Goal: Information Seeking & Learning: Learn about a topic

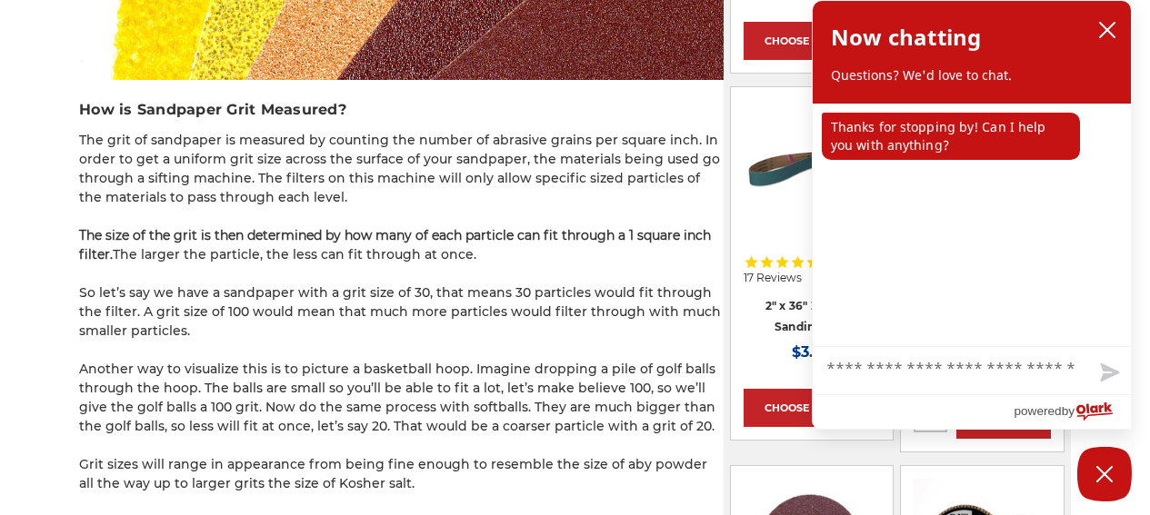
scroll to position [1455, 0]
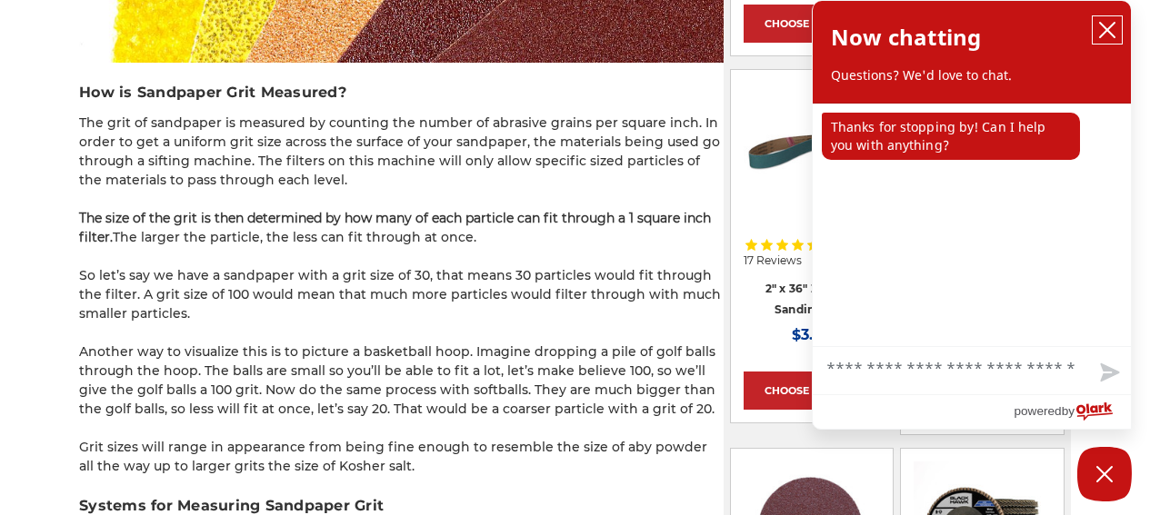
click at [1103, 27] on icon "close chatbox" at bounding box center [1107, 30] width 18 height 18
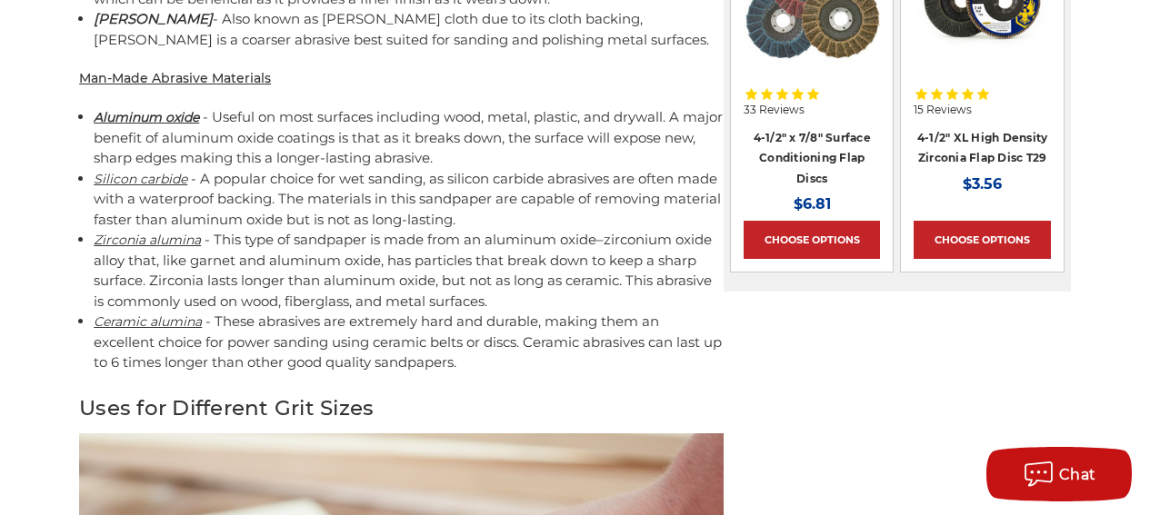
scroll to position [2364, 0]
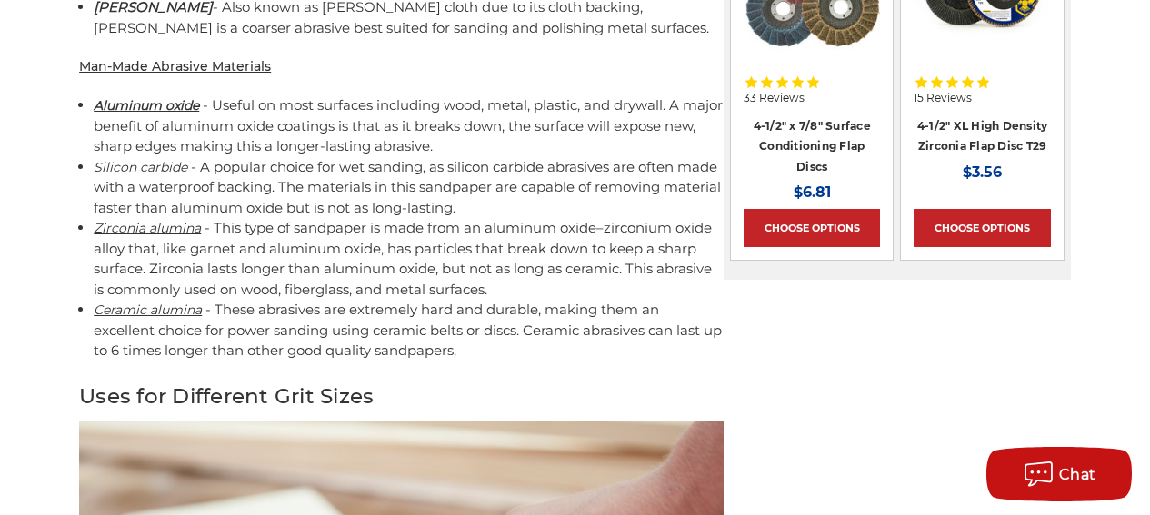
click at [148, 302] on link "Ceramic alumina" at bounding box center [148, 310] width 108 height 16
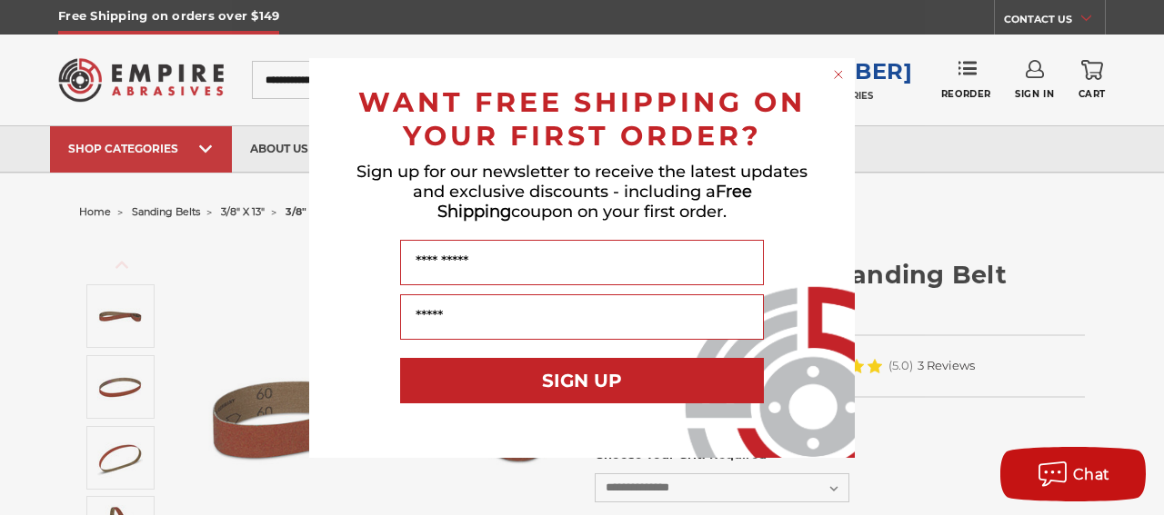
click at [843, 71] on circle "Close dialog" at bounding box center [838, 73] width 17 height 17
